Goal: Transaction & Acquisition: Purchase product/service

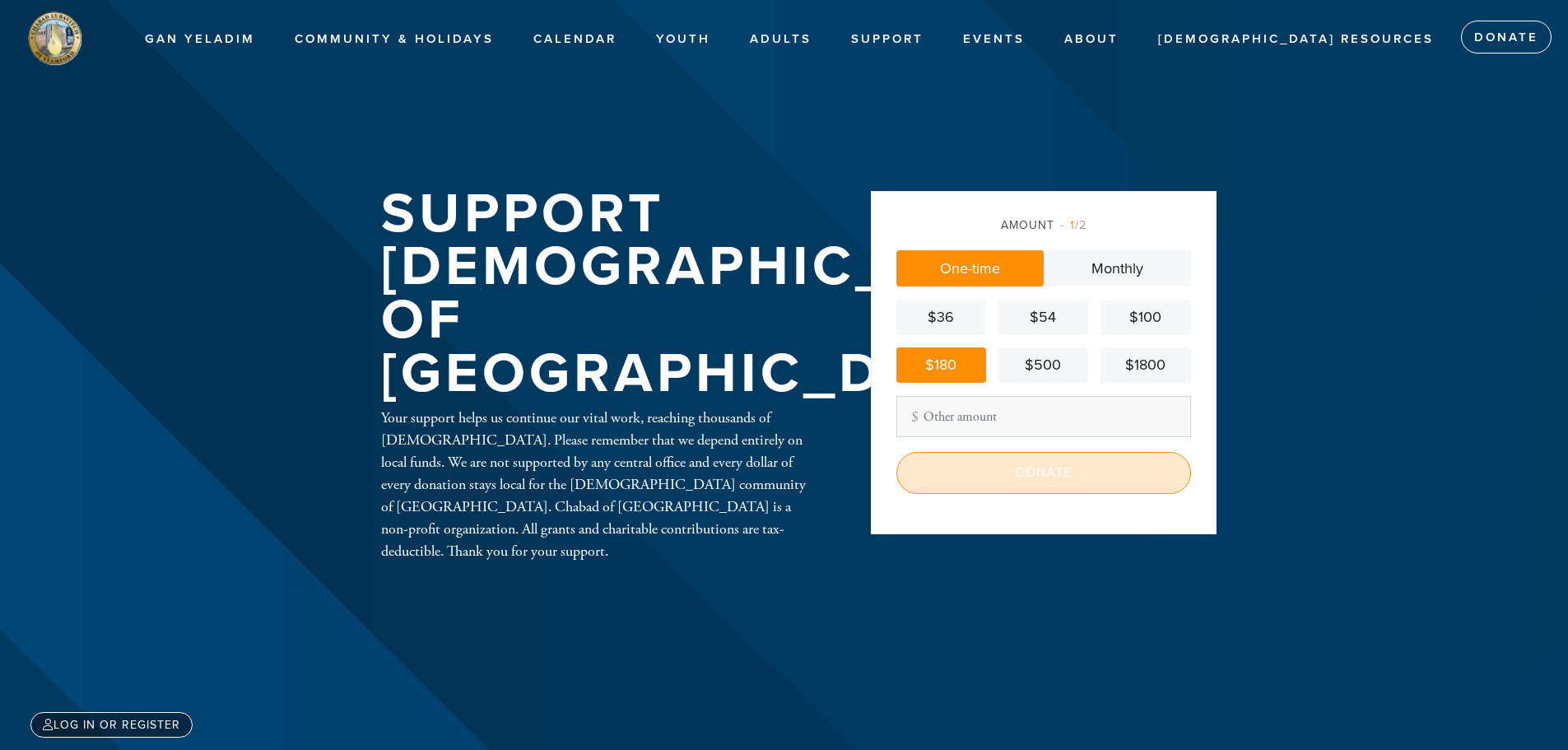
click at [1029, 476] on input "Donate" at bounding box center [1044, 472] width 295 height 41
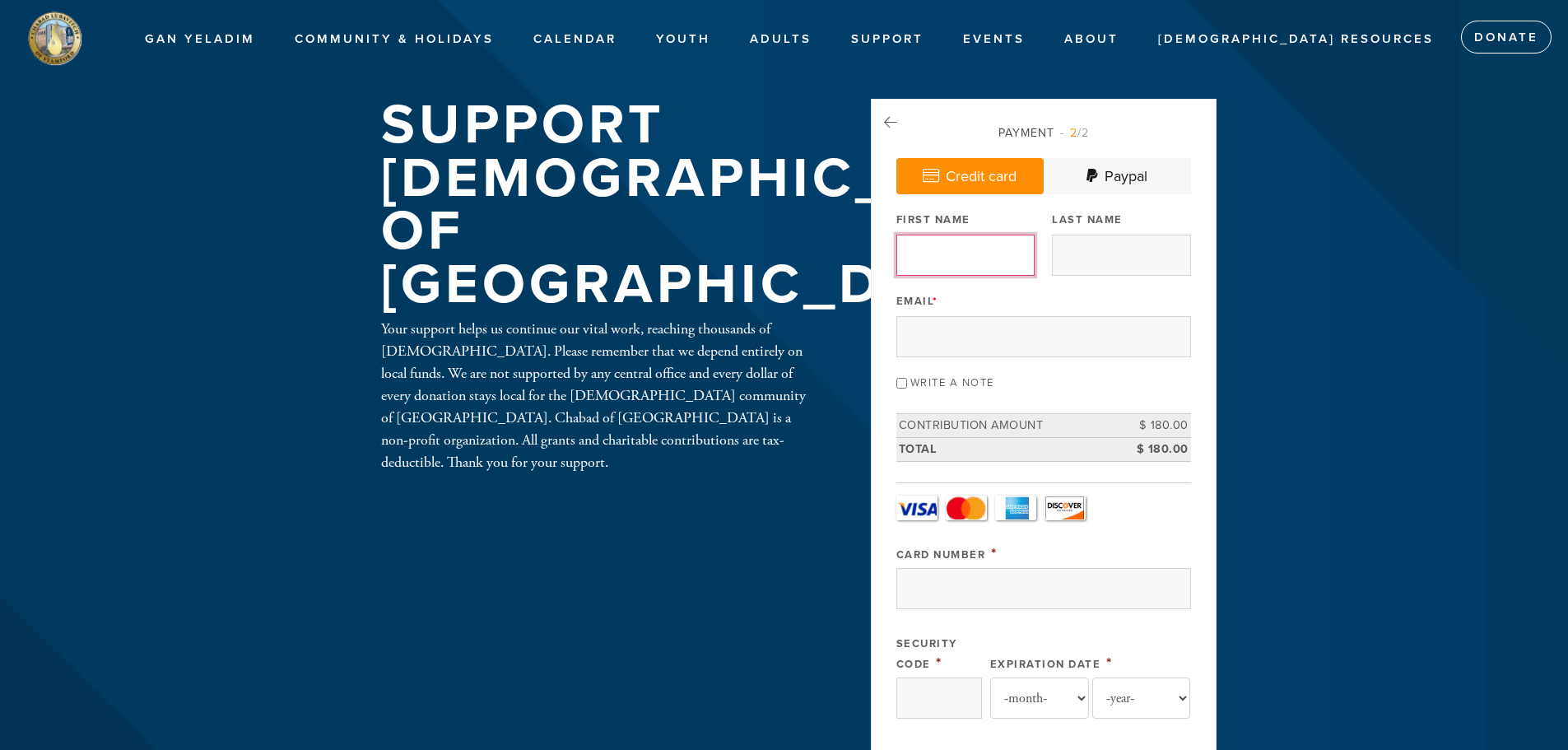
drag, startPoint x: 902, startPoint y: 250, endPoint x: 905, endPoint y: 240, distance: 10.4
click at [902, 245] on input "First Name" at bounding box center [965, 255] width 139 height 41
type input "[PERSON_NAME]"
click at [1078, 243] on input "Last Name" at bounding box center [1121, 255] width 139 height 41
type input "Dmitry"
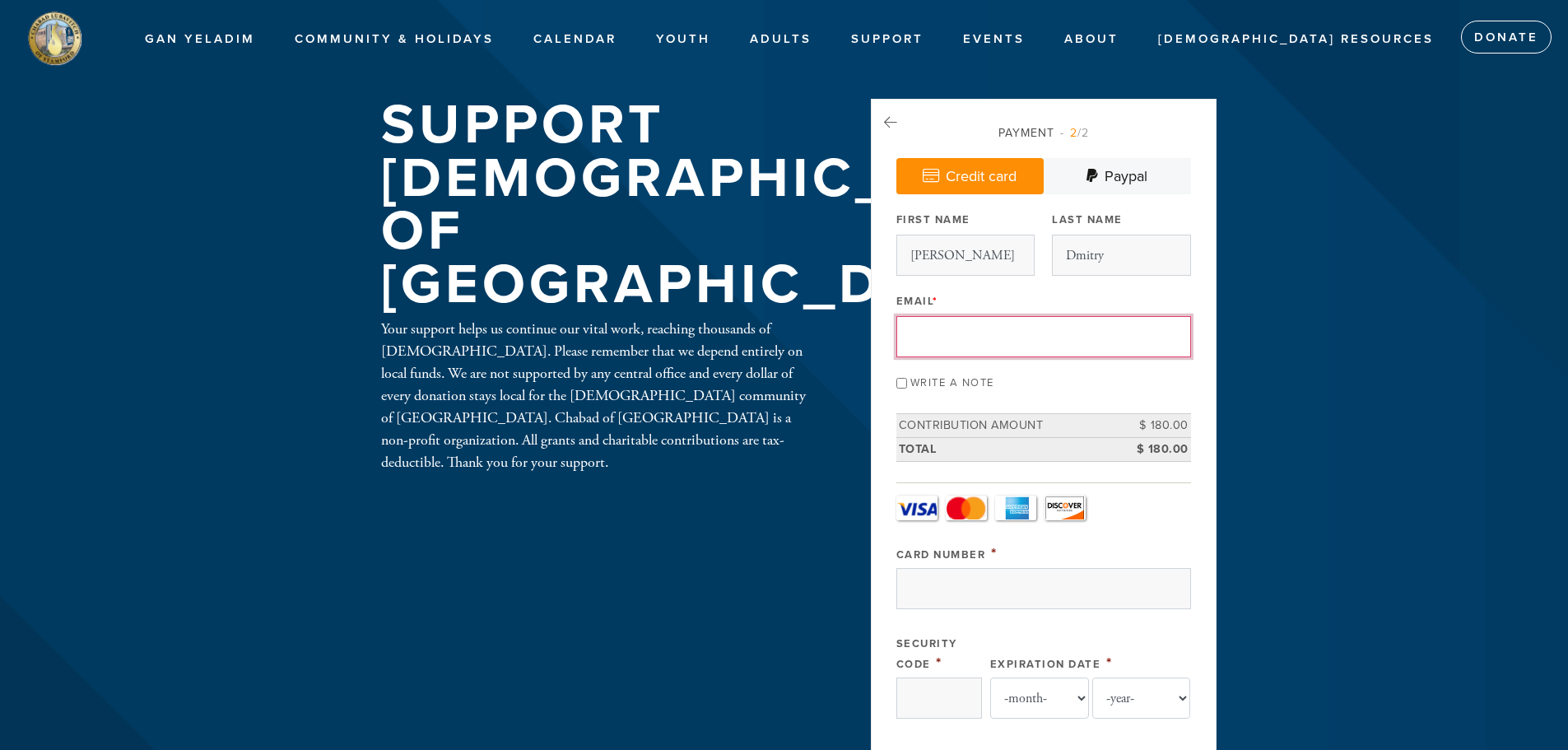
click at [1015, 349] on input "Email *" at bounding box center [1044, 336] width 295 height 41
type input "[EMAIL_ADDRESS][DOMAIN_NAME]"
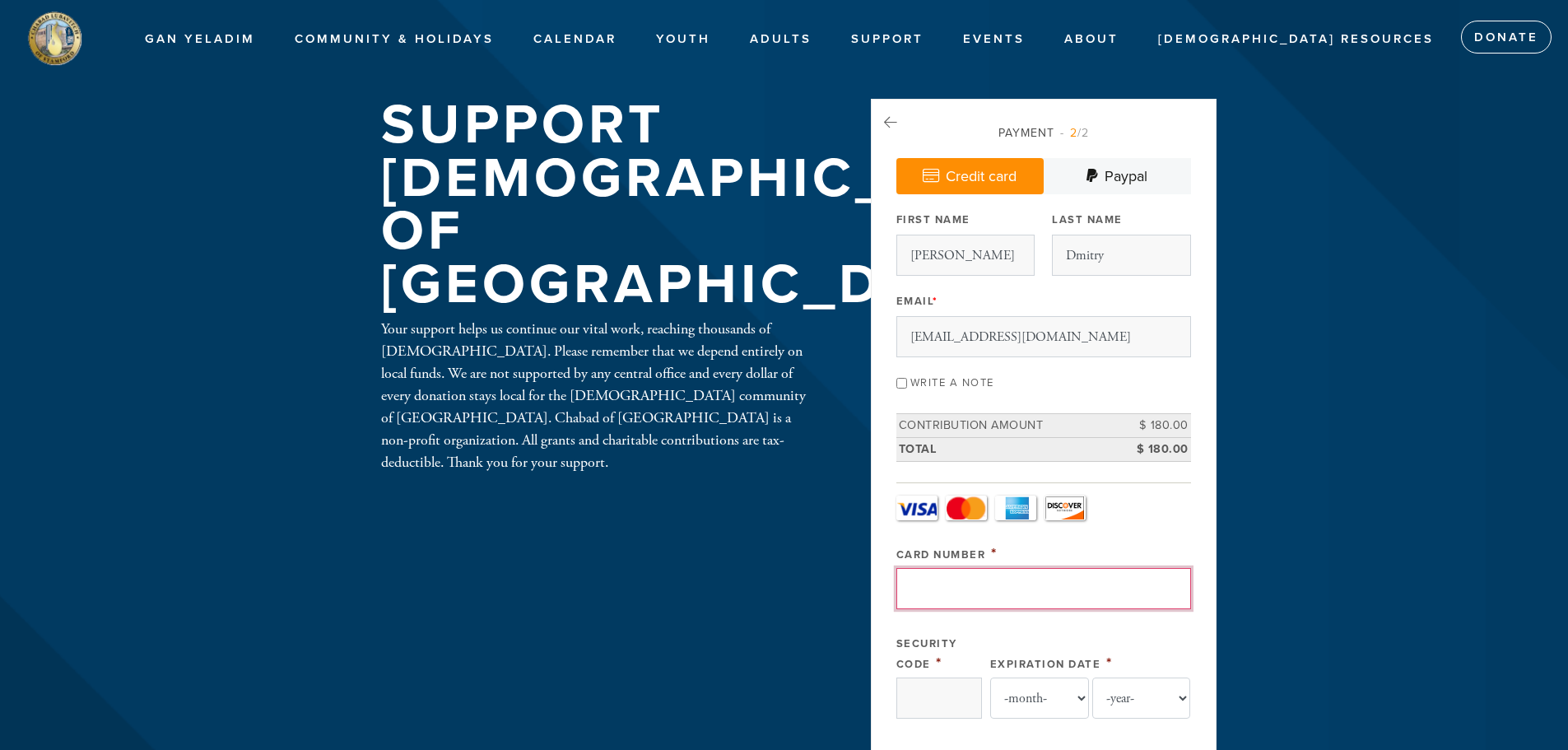
click at [989, 597] on input "Card Number" at bounding box center [1044, 588] width 295 height 41
type input "[CREDIT_CARD_NUMBER]"
type input "558"
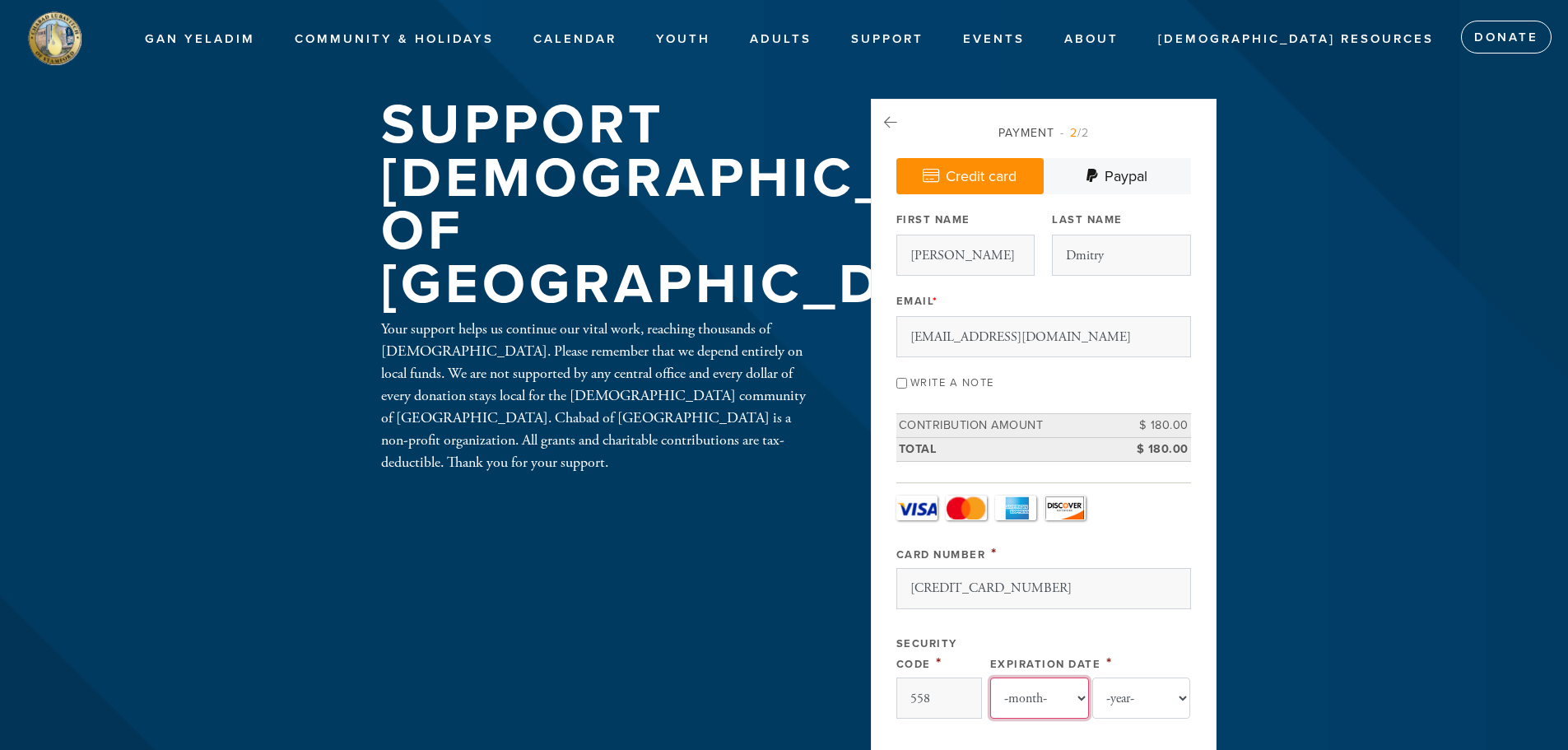
select select "3"
select select "2029"
type input "Dmitry"
type input "[PERSON_NAME]"
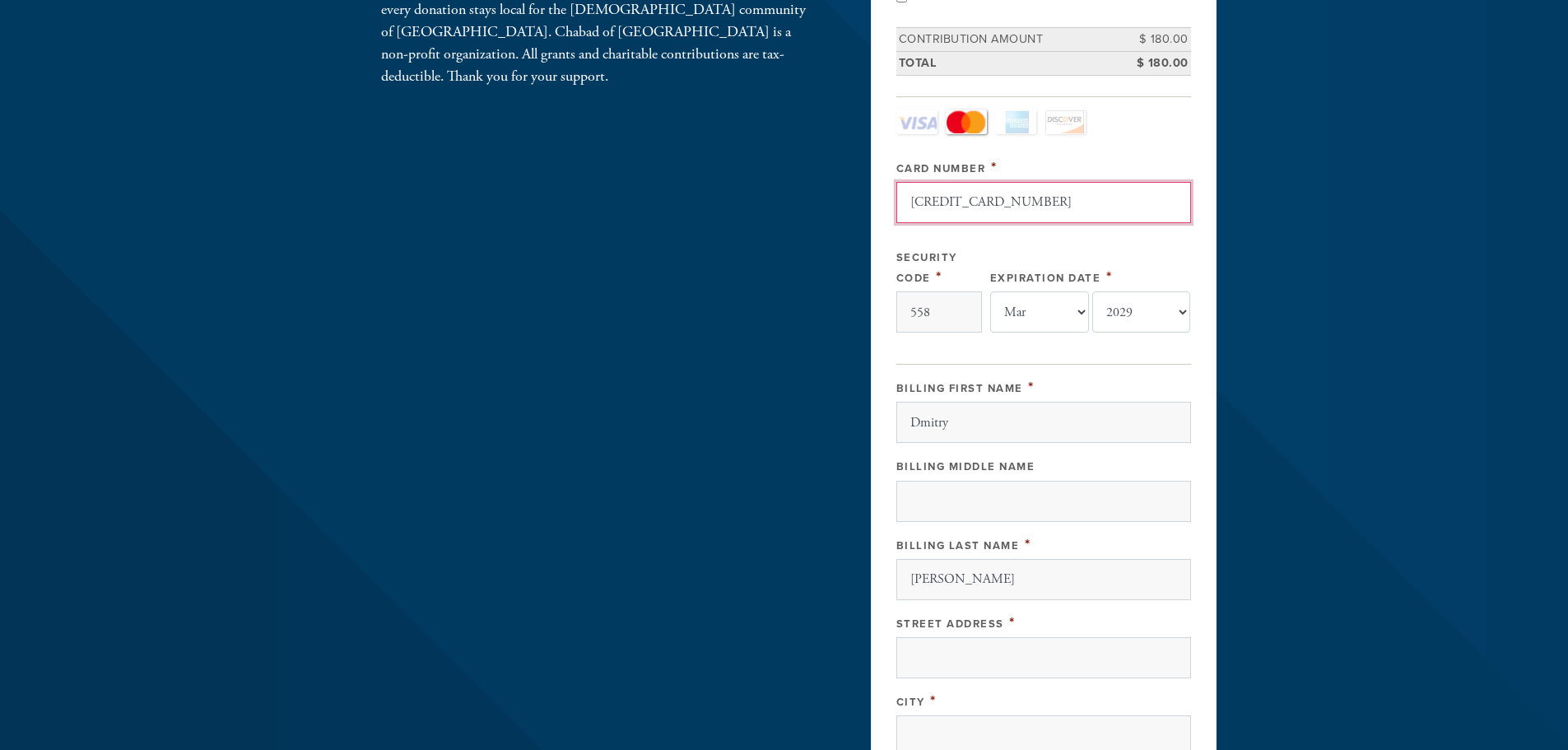
scroll to position [484, 0]
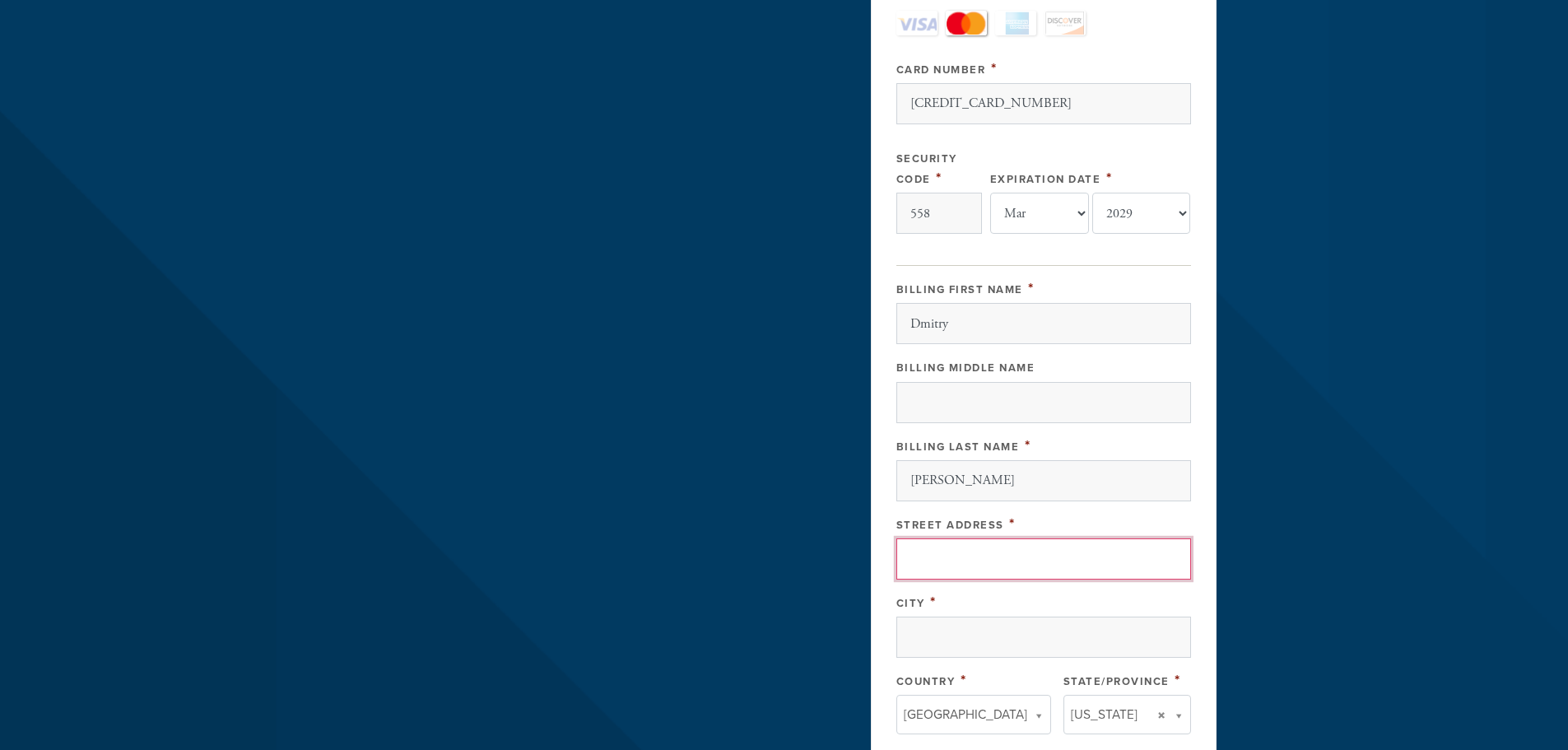
click at [899, 562] on input "Street Address" at bounding box center [1044, 559] width 295 height 41
type input "[GEOGRAPHIC_DATA]"
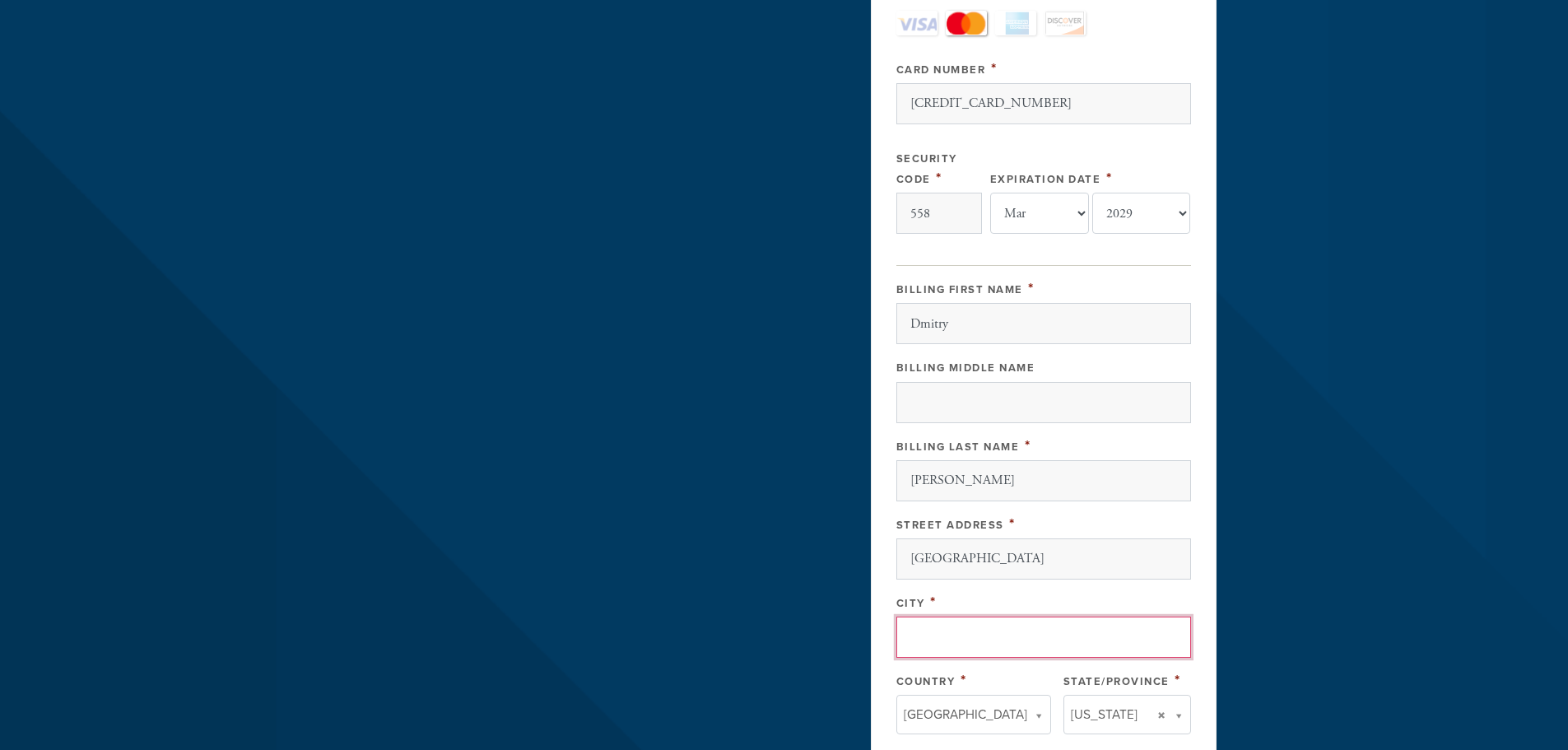
click at [1076, 633] on input "City" at bounding box center [1044, 637] width 295 height 41
type input "[GEOGRAPHIC_DATA]"
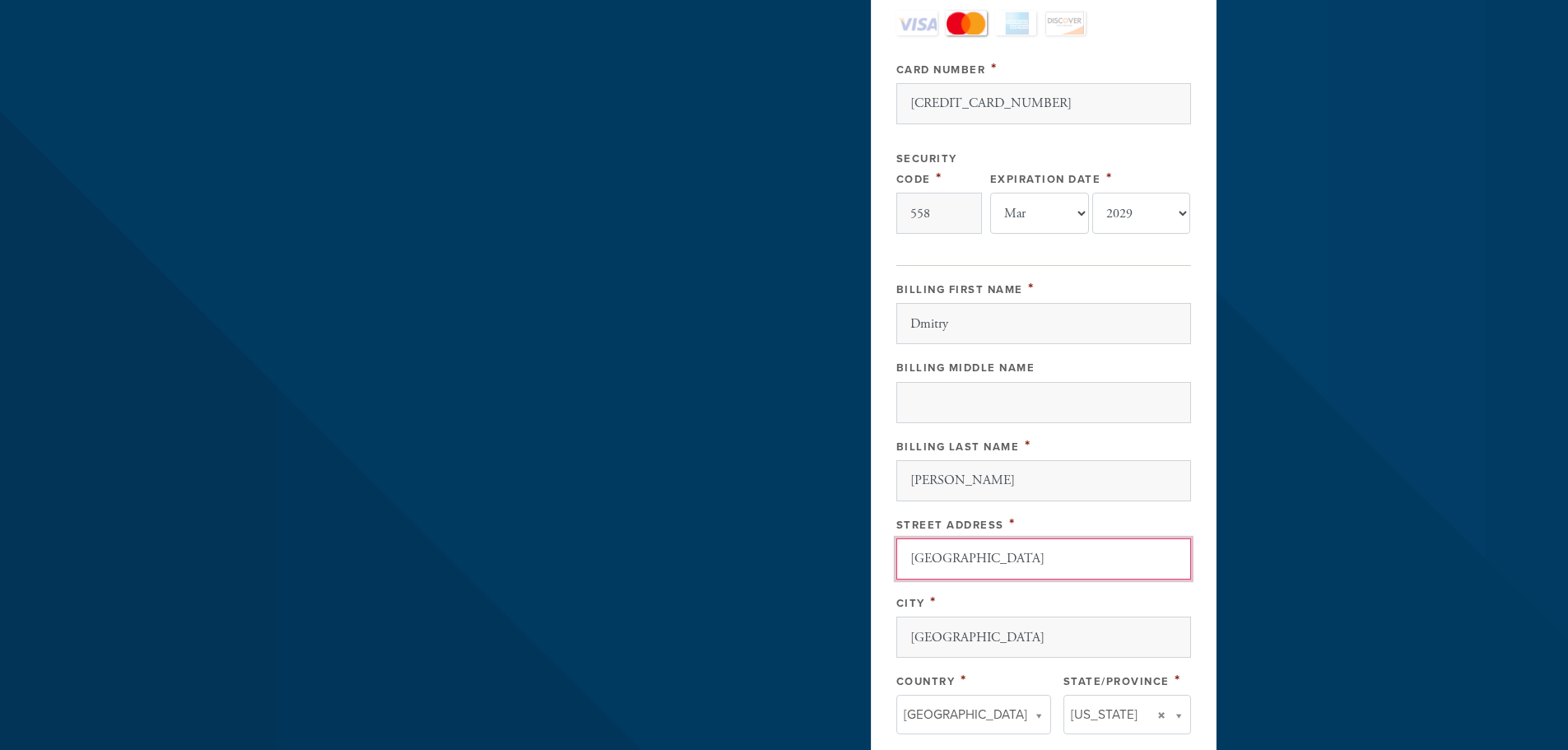
click at [911, 560] on input "[GEOGRAPHIC_DATA]" at bounding box center [1044, 559] width 295 height 41
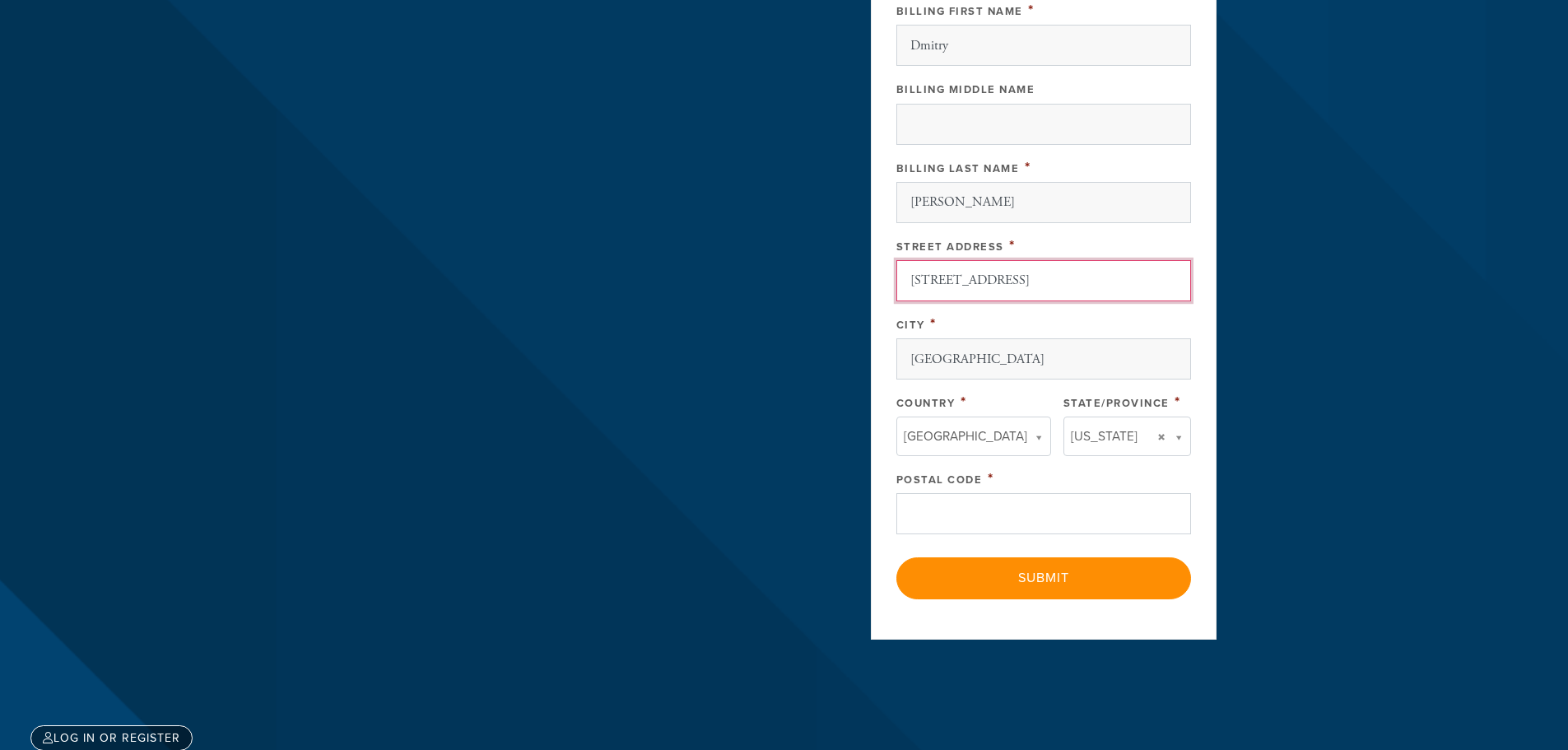
type input "[STREET_ADDRESS]"
click at [961, 517] on input "Postal Code" at bounding box center [1044, 514] width 295 height 41
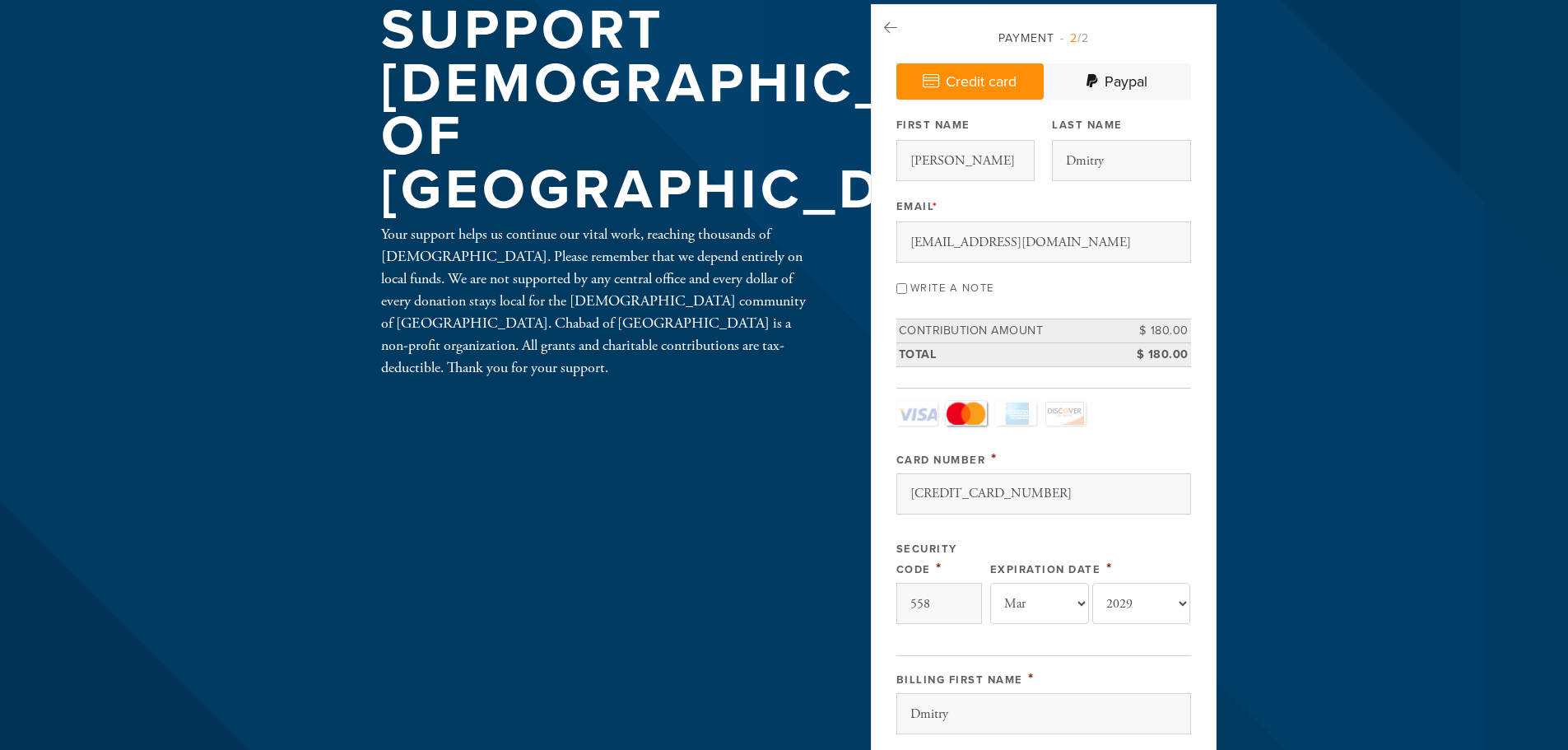
scroll to position [74, 0]
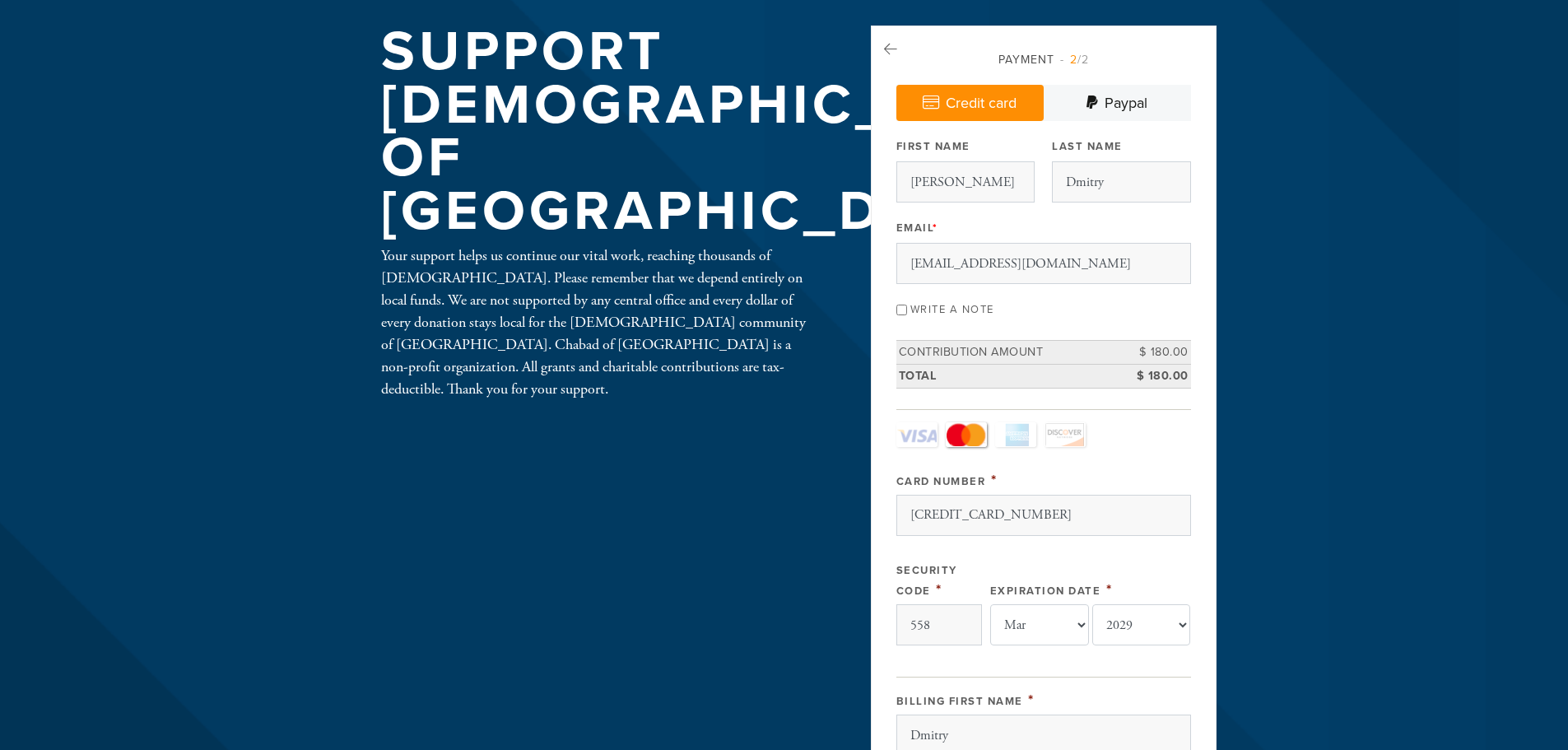
type input "06902"
click at [906, 310] on input "Write a note" at bounding box center [901, 309] width 11 height 11
checkbox input "true"
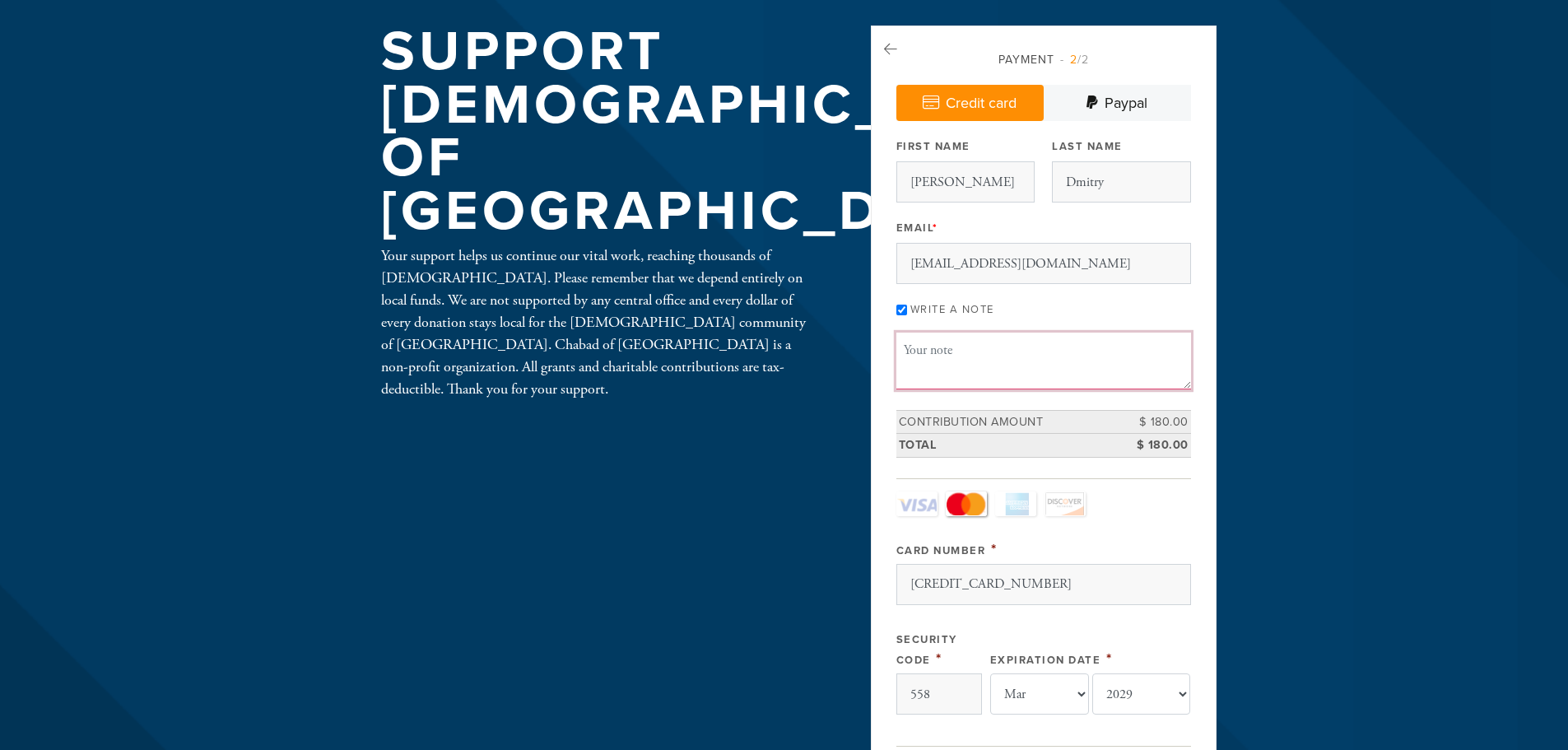
click at [972, 348] on textarea "Message or dedication" at bounding box center [1044, 360] width 295 height 56
type textarea "H"
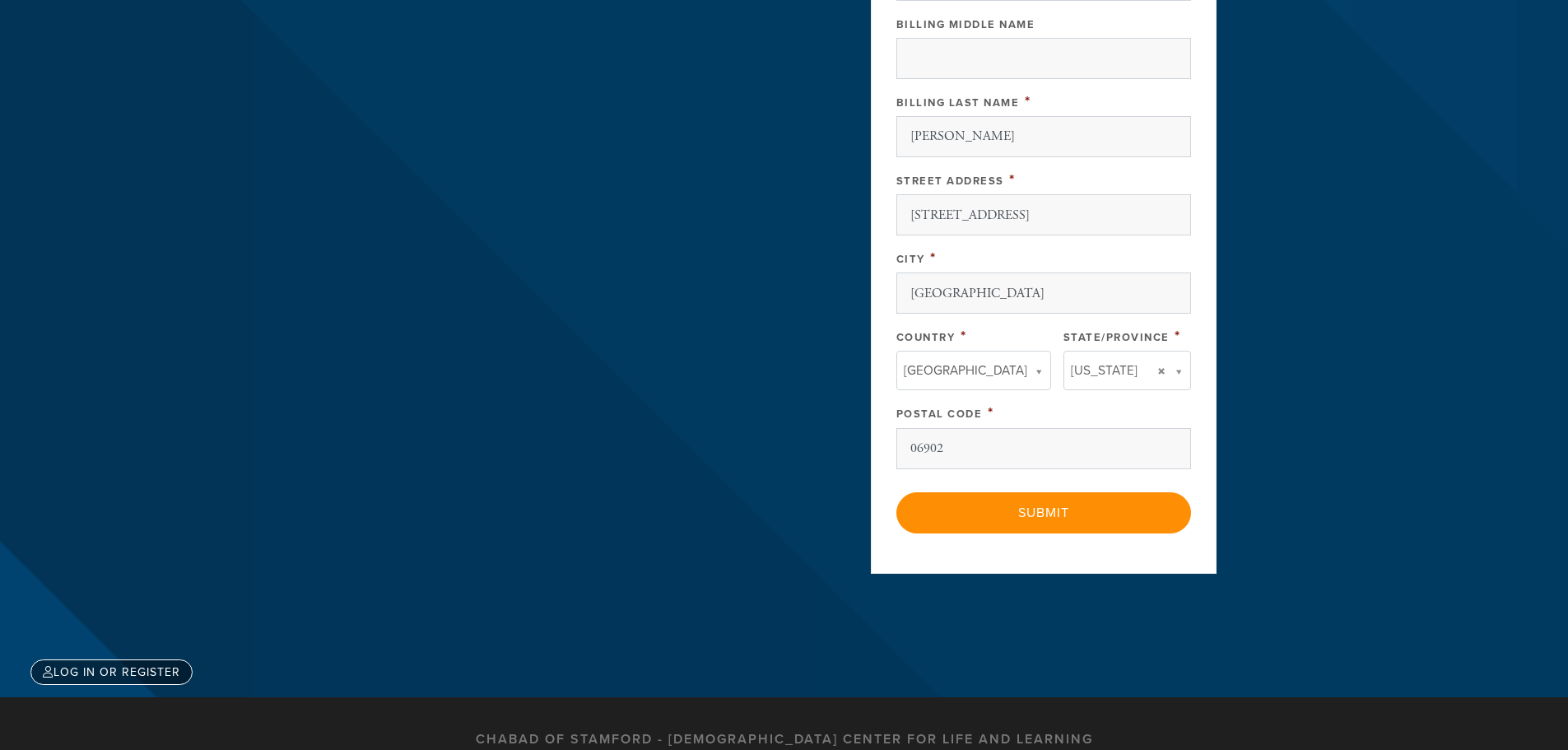
scroll to position [912, 0]
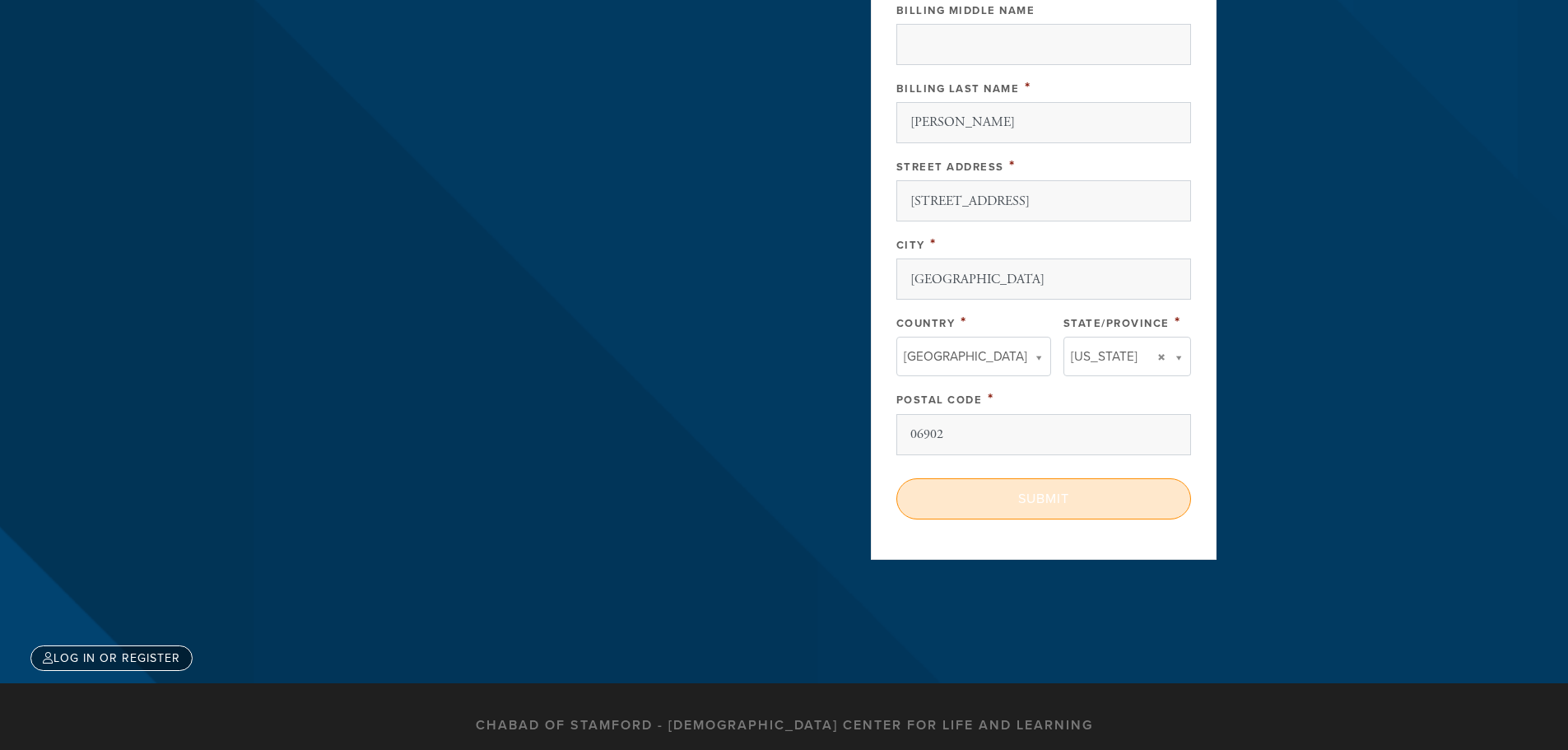
type textarea "L'[PERSON_NAME] [PERSON_NAME]!"
click at [1049, 496] on input "Submit" at bounding box center [1044, 499] width 295 height 41
click at [1048, 496] on div "< Previous Page Submit" at bounding box center [1044, 499] width 295 height 41
